Goal: Task Accomplishment & Management: Use online tool/utility

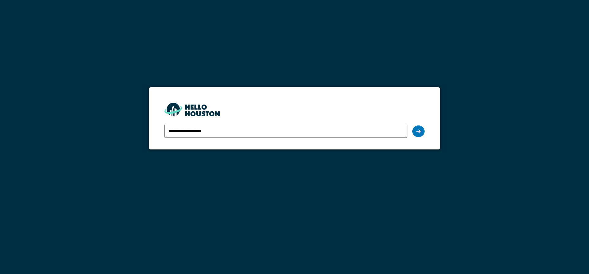
type input "**********"
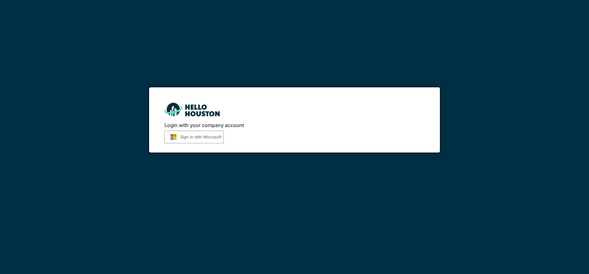
click at [189, 132] on button "Sign in with Microsoft" at bounding box center [194, 136] width 59 height 13
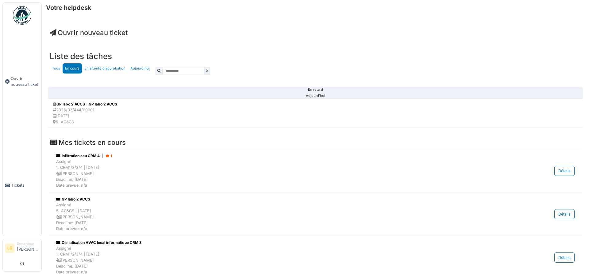
click at [60, 68] on link "Tous" at bounding box center [56, 68] width 13 height 10
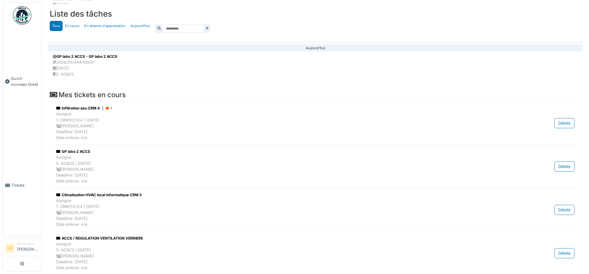
scroll to position [111, 0]
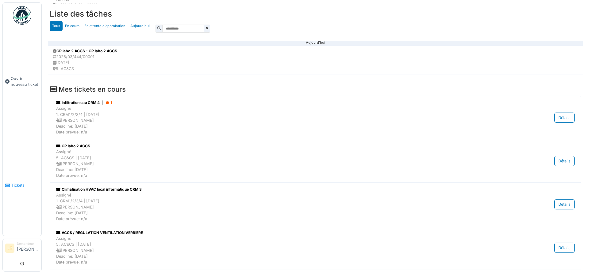
click at [20, 185] on span "Tickets" at bounding box center [25, 185] width 28 height 6
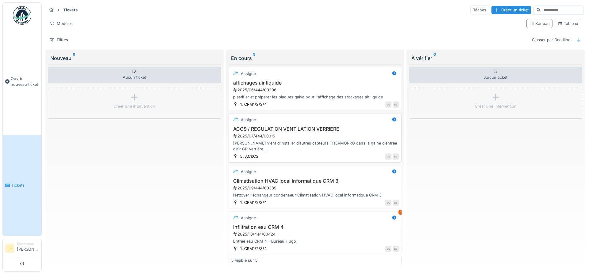
click at [250, 128] on h3 "ACCS / REGULATION VENTILATION VERRIERE" at bounding box center [315, 129] width 168 height 6
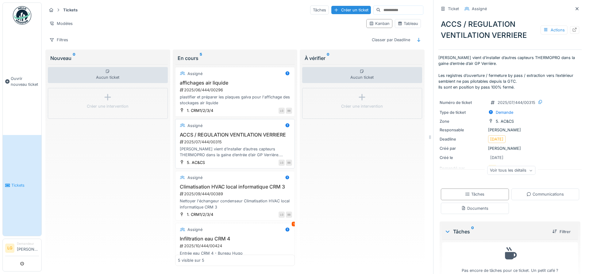
click at [235, 149] on div "Luc M. vient d’installer d’autres capteurs THERMOPRO dans la gaine d’entrée d’a…" at bounding box center [235, 152] width 115 height 12
click at [381, 11] on input at bounding box center [402, 10] width 42 height 9
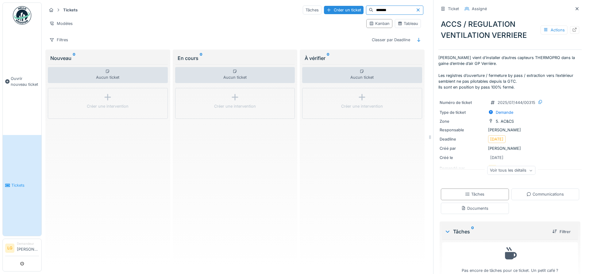
type input "*******"
click at [418, 11] on icon at bounding box center [418, 9] width 3 height 3
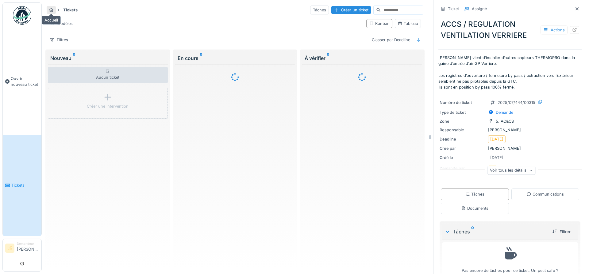
click at [51, 10] on icon at bounding box center [51, 10] width 5 height 4
click at [71, 11] on strong "Tickets" at bounding box center [70, 10] width 19 height 6
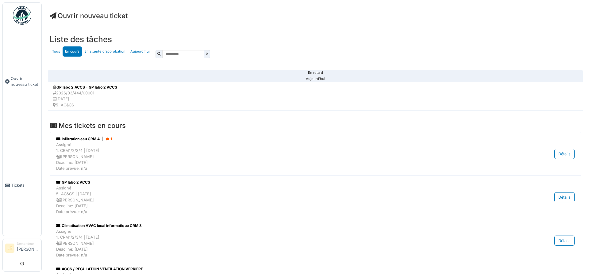
scroll to position [28, 0]
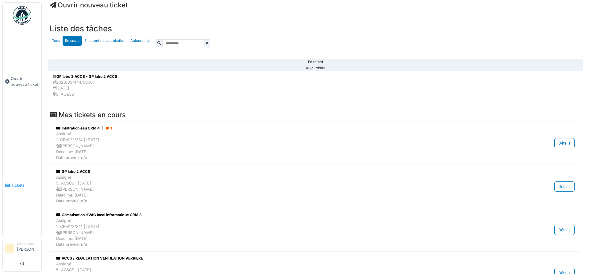
click at [18, 181] on link "Tickets" at bounding box center [22, 185] width 39 height 101
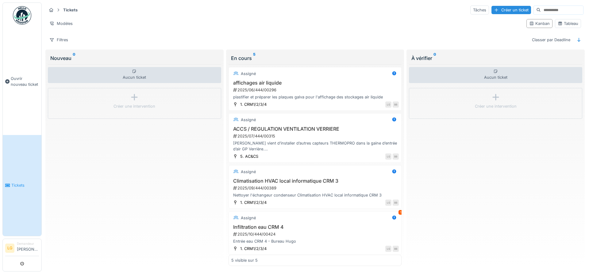
click at [20, 14] on img at bounding box center [22, 15] width 18 height 18
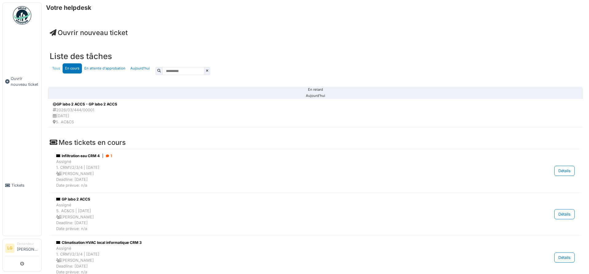
click at [57, 68] on link "Tous" at bounding box center [56, 68] width 13 height 10
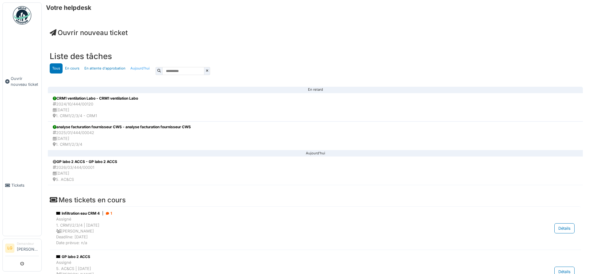
click at [134, 70] on link "Aujourd'hui" at bounding box center [140, 68] width 24 height 10
click at [21, 12] on img at bounding box center [22, 15] width 18 height 18
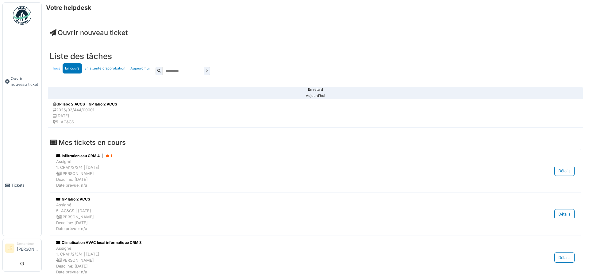
click at [58, 69] on link "Tous" at bounding box center [56, 68] width 13 height 10
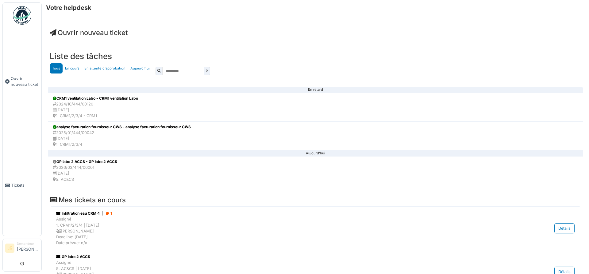
click at [162, 70] on input "text" at bounding box center [183, 71] width 42 height 8
click at [204, 72] on input "text" at bounding box center [183, 71] width 42 height 8
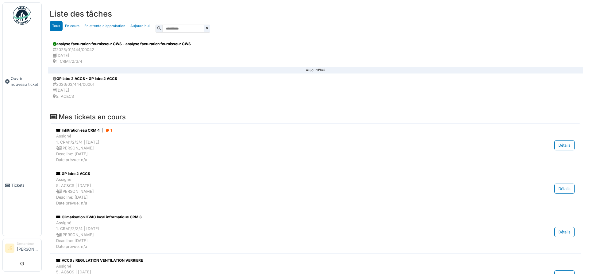
scroll to position [158, 0]
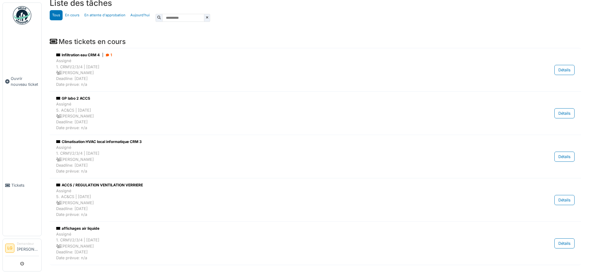
click at [11, 246] on li "LG" at bounding box center [9, 247] width 9 height 9
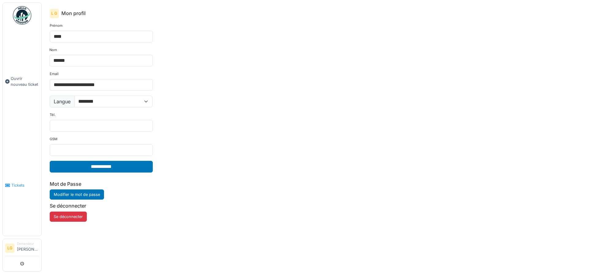
click at [18, 228] on link "Tickets" at bounding box center [22, 185] width 39 height 101
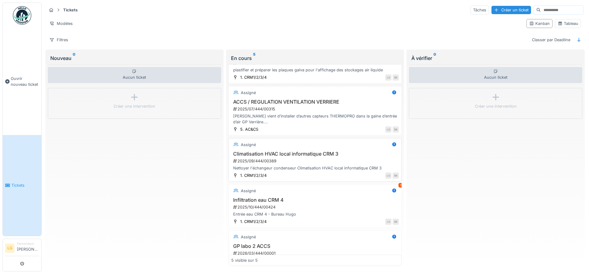
scroll to position [55, 0]
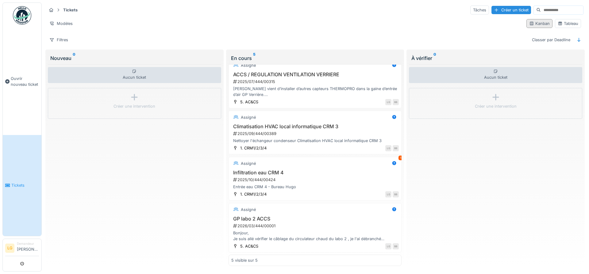
click at [540, 20] on div "Kanban" at bounding box center [540, 23] width 26 height 9
click at [566, 25] on div "Tableau" at bounding box center [568, 24] width 21 height 6
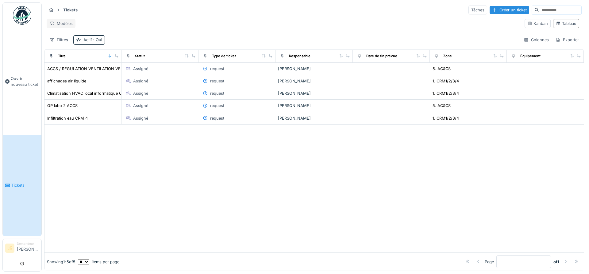
click at [68, 21] on div "Modèles" at bounding box center [61, 23] width 29 height 9
click at [50, 11] on icon at bounding box center [51, 10] width 5 height 4
